Goal: Obtain resource: Download file/media

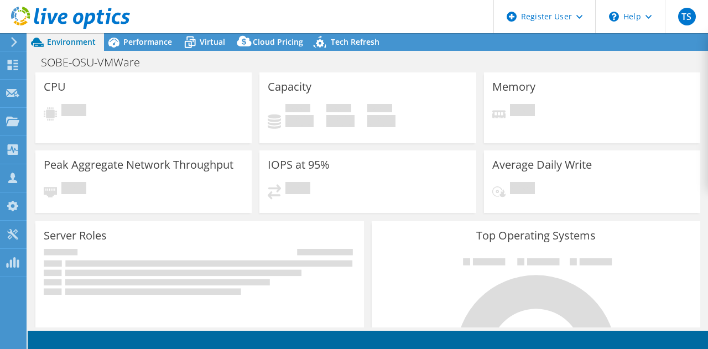
select select "USD"
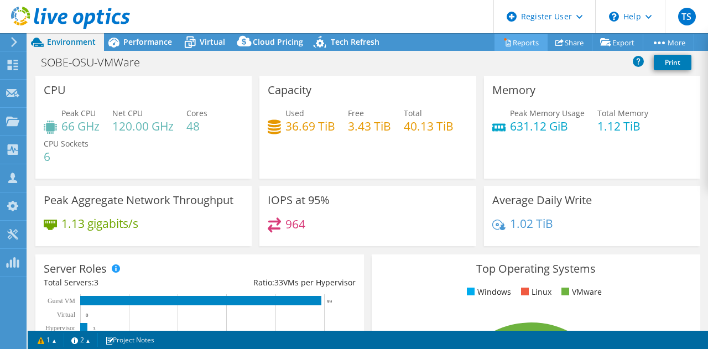
click at [519, 40] on link "Reports" at bounding box center [520, 42] width 53 height 17
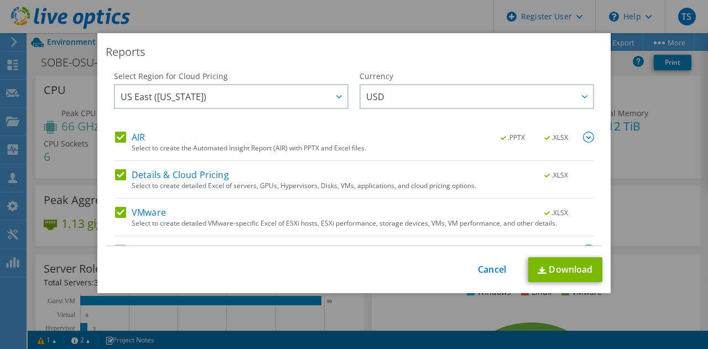
scroll to position [27, 0]
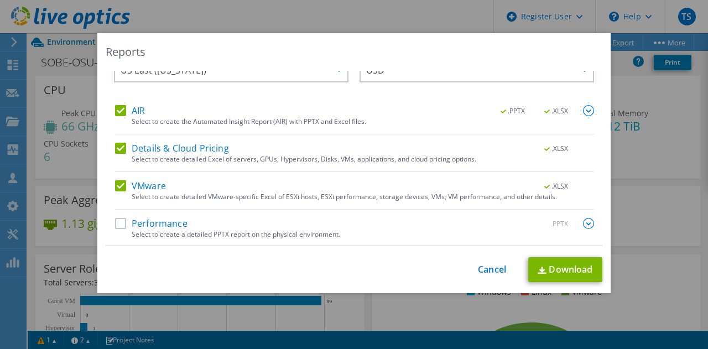
click at [121, 222] on label "Performance" at bounding box center [151, 223] width 72 height 11
click at [0, 0] on input "Performance" at bounding box center [0, 0] width 0 height 0
click at [557, 280] on link "Download" at bounding box center [565, 269] width 74 height 25
click at [488, 269] on link "Cancel" at bounding box center [492, 269] width 28 height 11
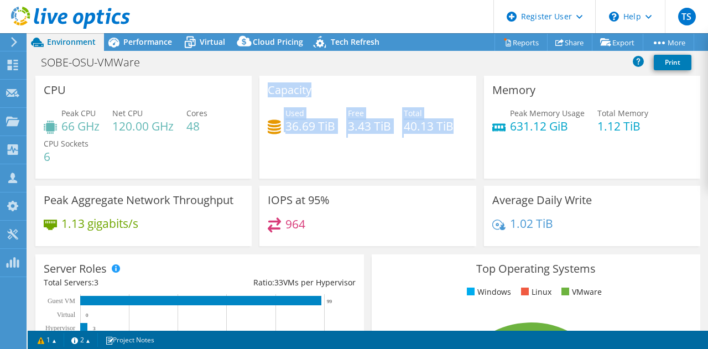
drag, startPoint x: 267, startPoint y: 90, endPoint x: 440, endPoint y: 137, distance: 179.8
click at [440, 137] on div "Capacity Used 36.69 TiB Free 3.43 TiB Total 40.13 TiB" at bounding box center [367, 127] width 216 height 103
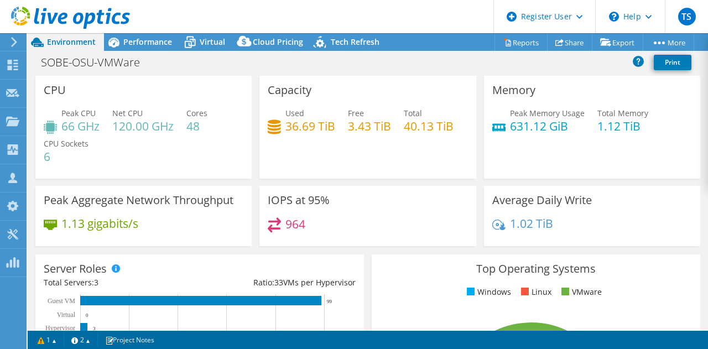
click at [408, 159] on div "Capacity Used 36.69 TiB Free 3.43 TiB Total 40.13 TiB" at bounding box center [367, 127] width 216 height 103
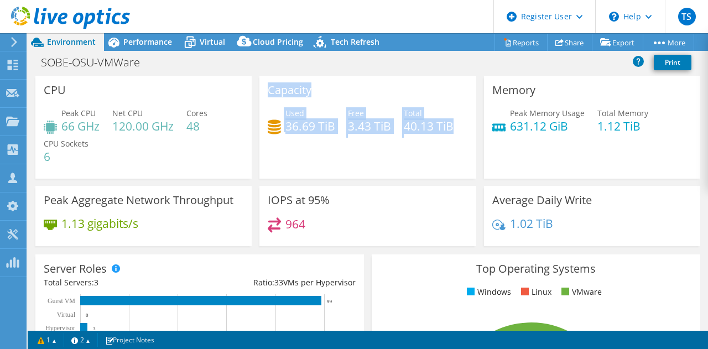
drag, startPoint x: 266, startPoint y: 87, endPoint x: 451, endPoint y: 124, distance: 188.9
click at [451, 124] on div "Capacity Used 36.69 TiB Free 3.43 TiB Total 40.13 TiB" at bounding box center [367, 127] width 216 height 103
copy div "Capacity Used 36.69 TiB Free 3.43 TiB Total 40.13 TiB"
